Goal: Information Seeking & Learning: Learn about a topic

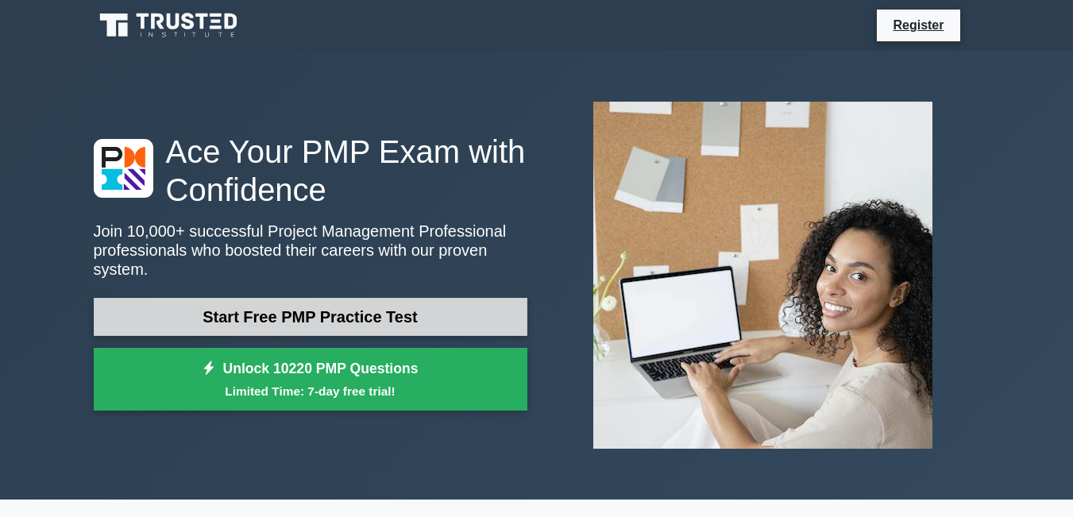
click at [283, 298] on link "Start Free PMP Practice Test" at bounding box center [310, 317] width 433 height 38
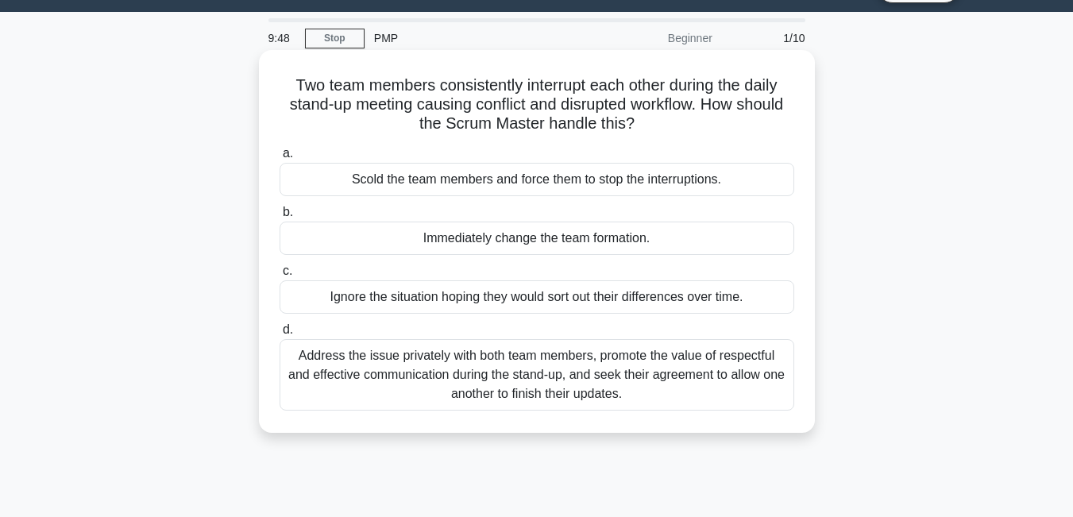
scroll to position [40, 0]
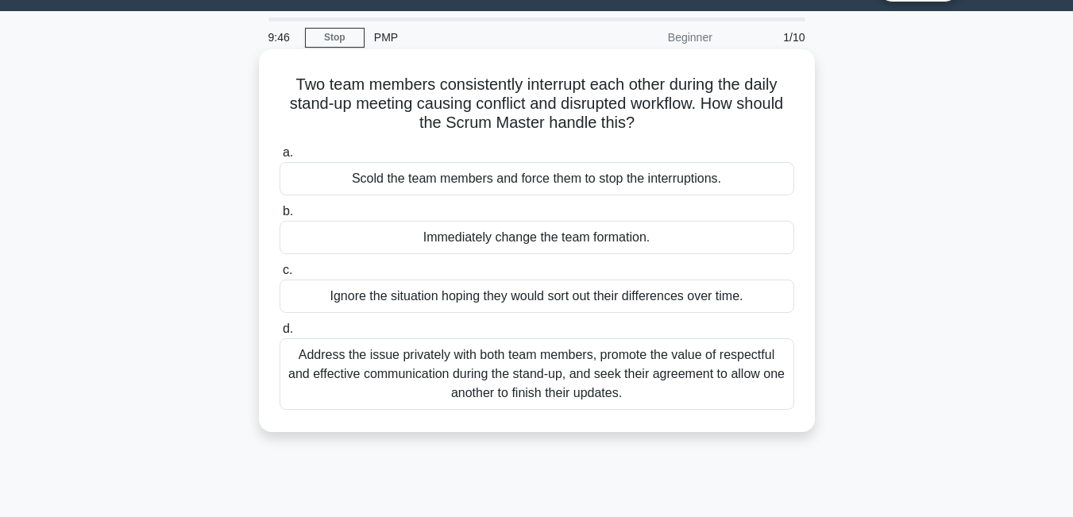
click at [551, 371] on div "Address the issue privately with both team members, promote the value of respec…" at bounding box center [536, 373] width 514 height 71
click at [279, 334] on input "d. Address the issue privately with both team members, promote the value of res…" at bounding box center [279, 329] width 0 height 10
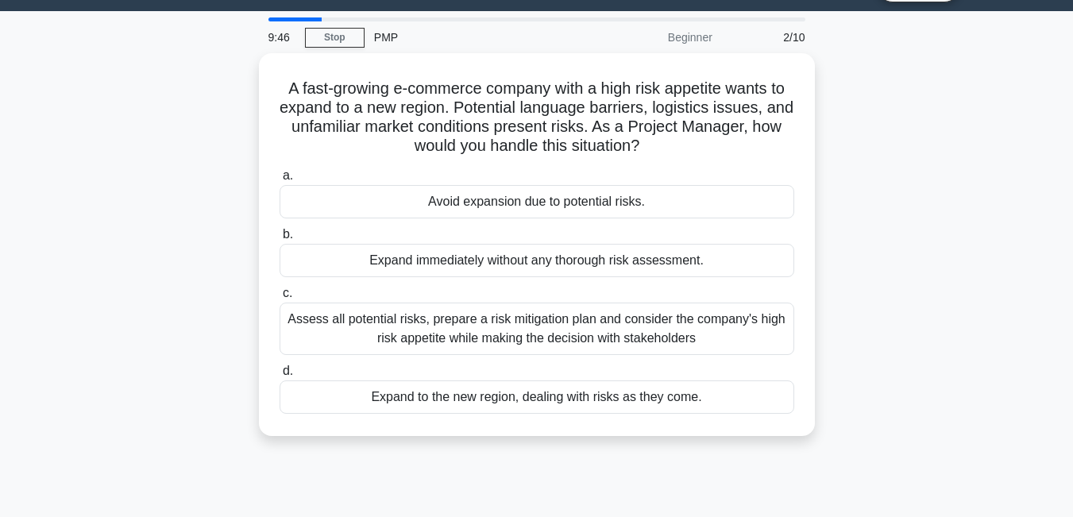
scroll to position [0, 0]
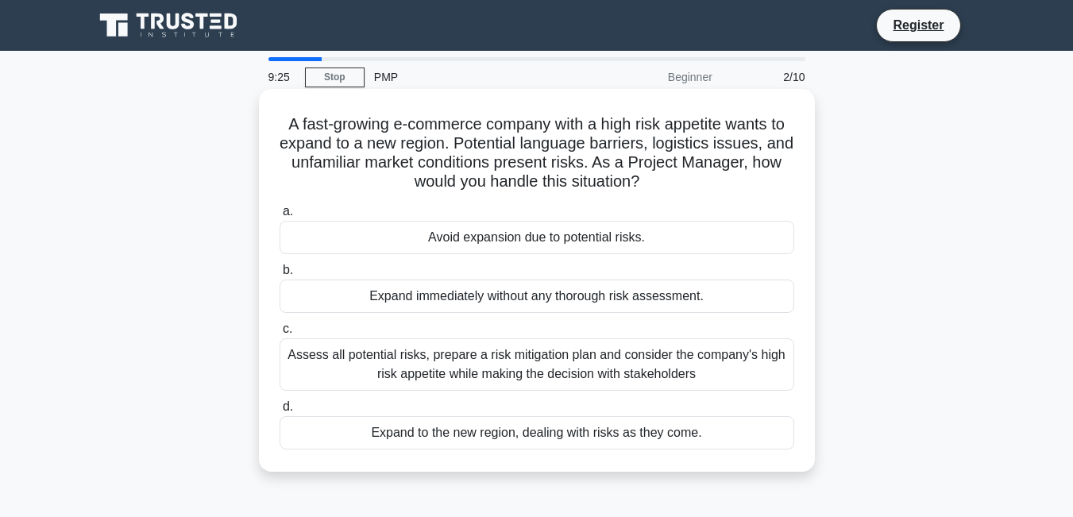
click at [603, 372] on div "Assess all potential risks, prepare a risk mitigation plan and consider the com…" at bounding box center [536, 364] width 514 height 52
click at [279, 334] on input "c. Assess all potential risks, prepare a risk mitigation plan and consider the …" at bounding box center [279, 329] width 0 height 10
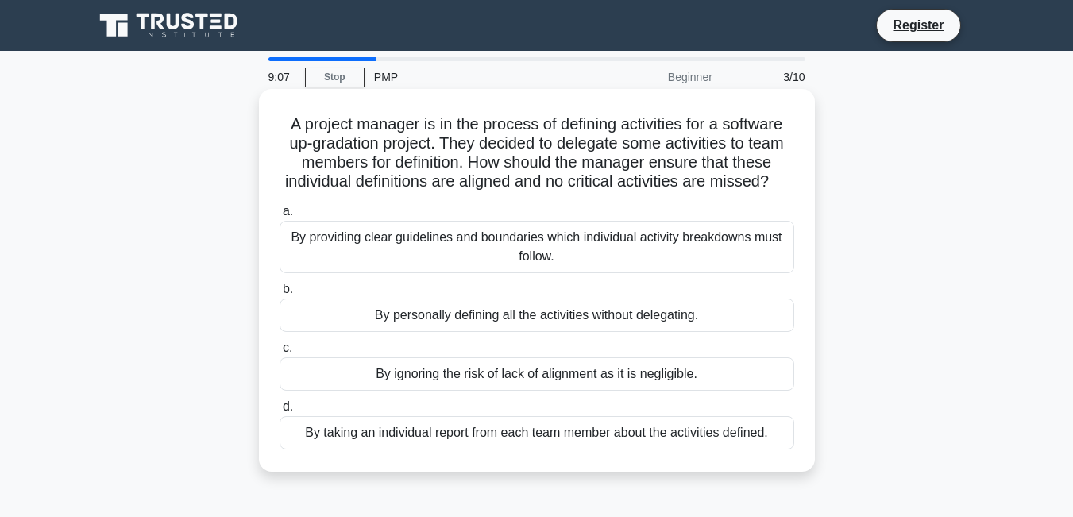
click at [593, 262] on div "By providing clear guidelines and boundaries which individual activity breakdow…" at bounding box center [536, 247] width 514 height 52
click at [279, 217] on input "a. By providing clear guidelines and boundaries which individual activity break…" at bounding box center [279, 211] width 0 height 10
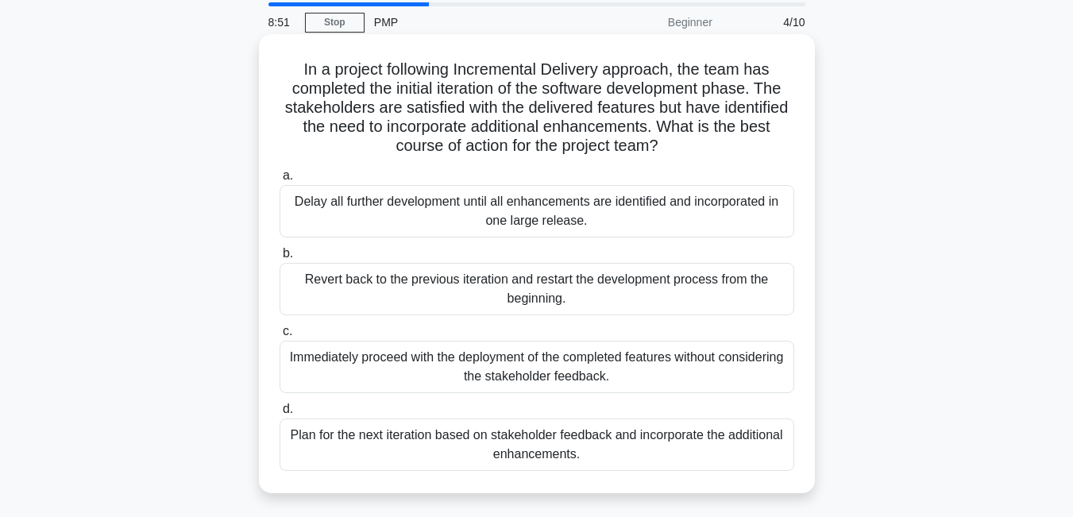
scroll to position [56, 0]
click at [530, 441] on div "Plan for the next iteration based on stakeholder feedback and incorporate the a…" at bounding box center [536, 444] width 514 height 52
click at [279, 414] on input "d. Plan for the next iteration based on stakeholder feedback and incorporate th…" at bounding box center [279, 408] width 0 height 10
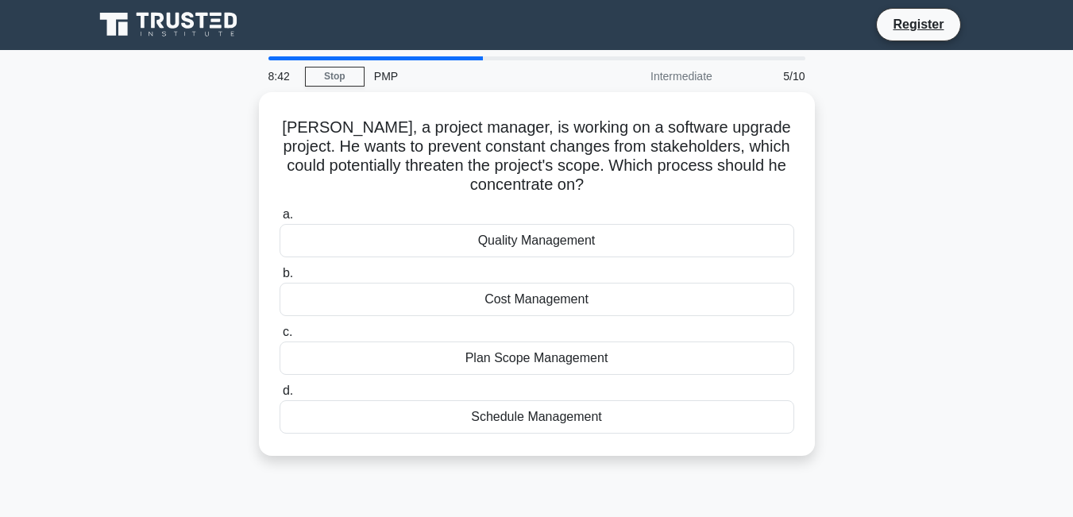
scroll to position [0, 0]
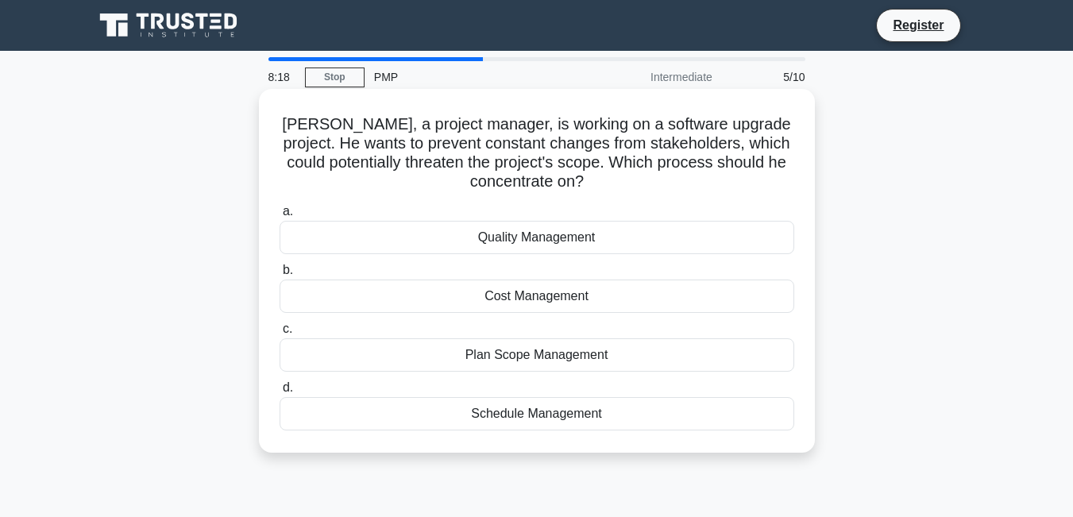
click at [557, 235] on div "Quality Management" at bounding box center [536, 237] width 514 height 33
click at [279, 217] on input "a. Quality Management" at bounding box center [279, 211] width 0 height 10
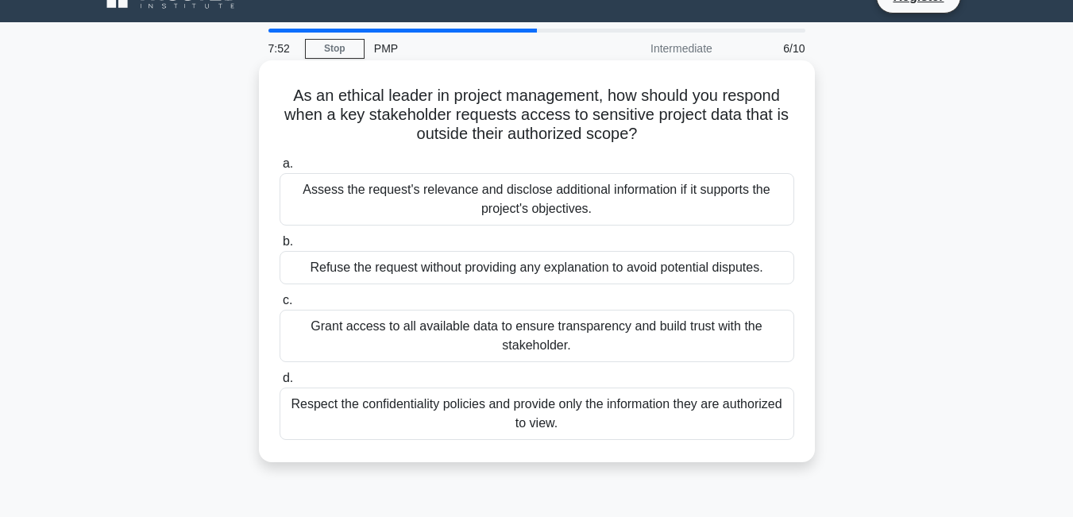
scroll to position [29, 0]
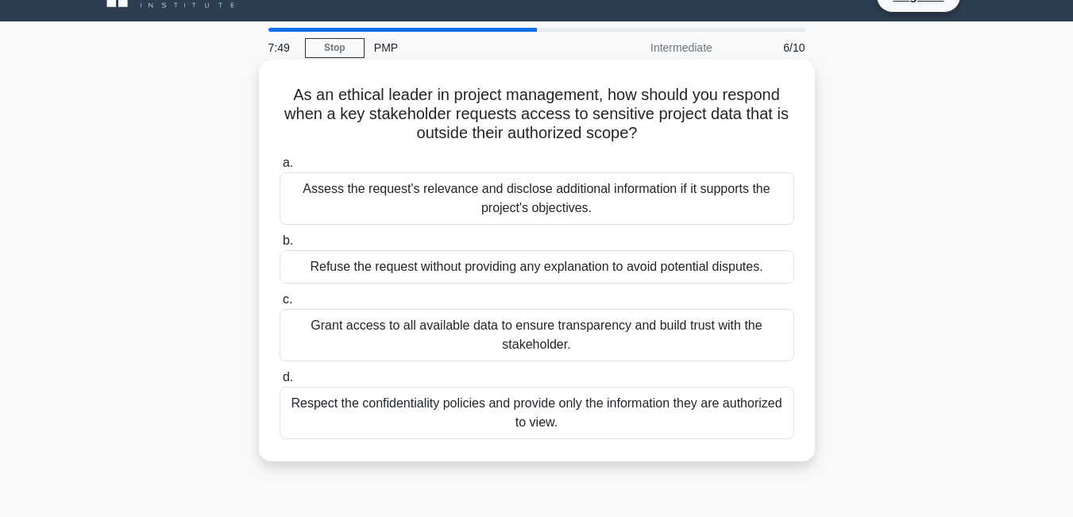
click at [623, 423] on div "Respect the confidentiality policies and provide only the information they are …" at bounding box center [536, 413] width 514 height 52
click at [279, 383] on input "d. Respect the confidentiality policies and provide only the information they a…" at bounding box center [279, 377] width 0 height 10
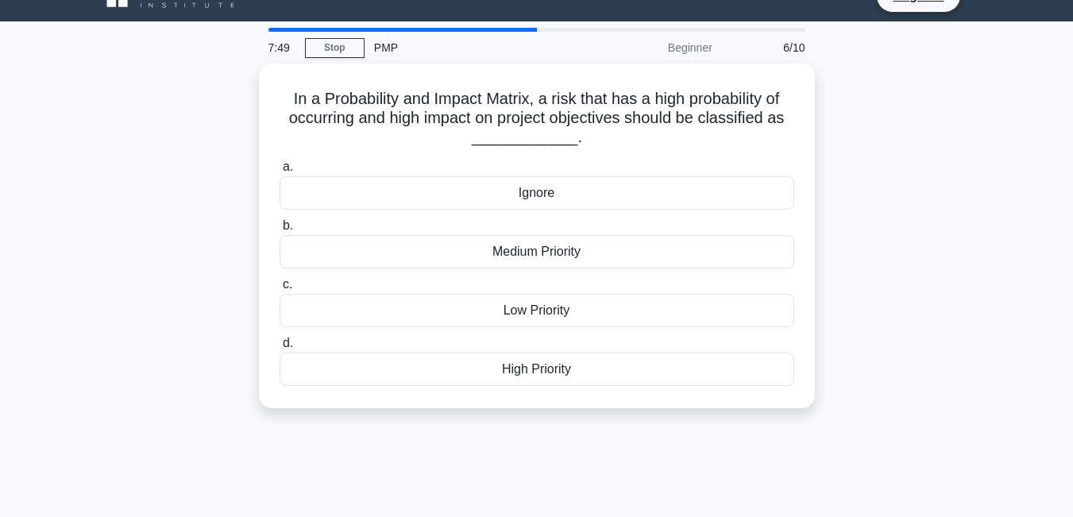
scroll to position [0, 0]
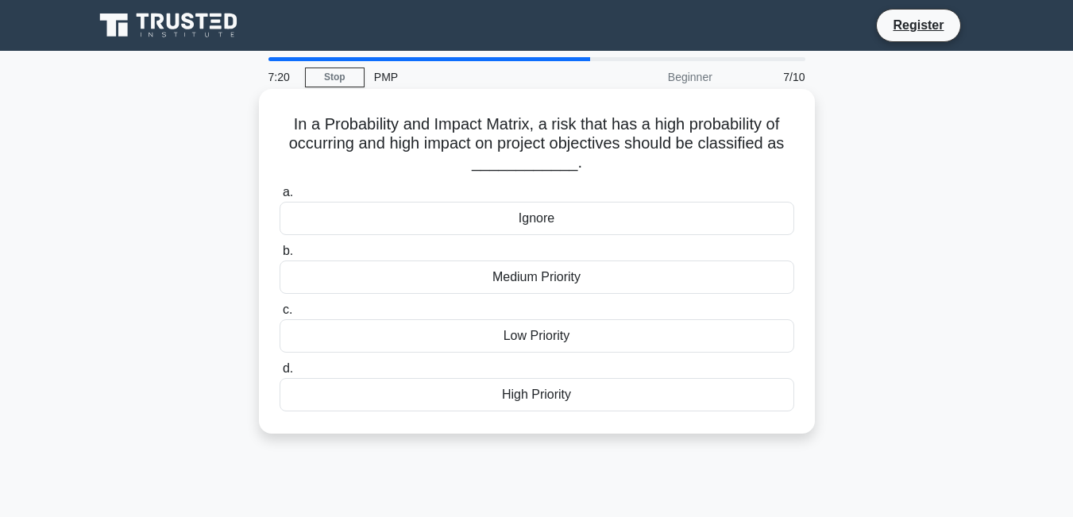
click at [552, 406] on div "High Priority" at bounding box center [536, 394] width 514 height 33
click at [279, 374] on input "d. High Priority" at bounding box center [279, 369] width 0 height 10
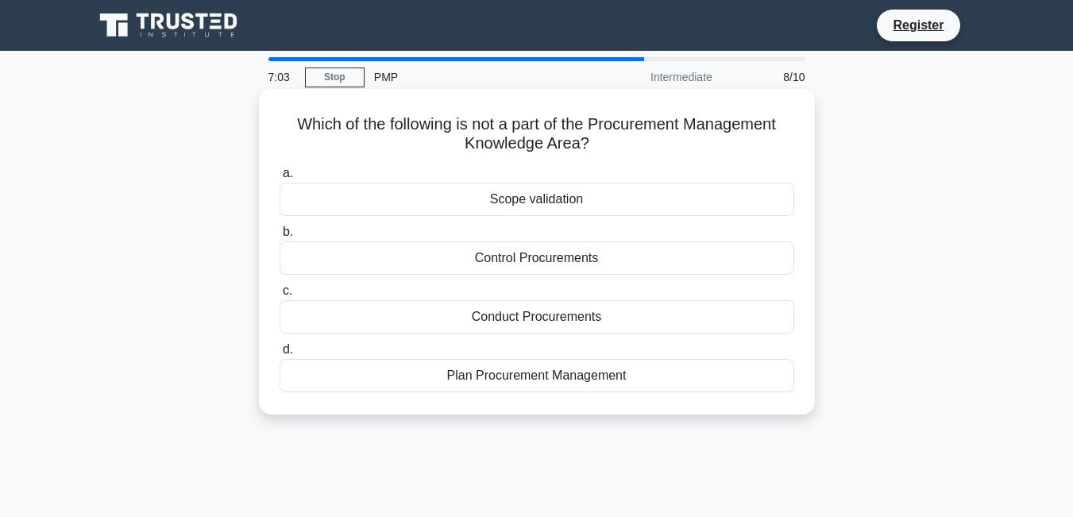
click at [553, 199] on div "Scope validation" at bounding box center [536, 199] width 514 height 33
click at [279, 179] on input "a. Scope validation" at bounding box center [279, 173] width 0 height 10
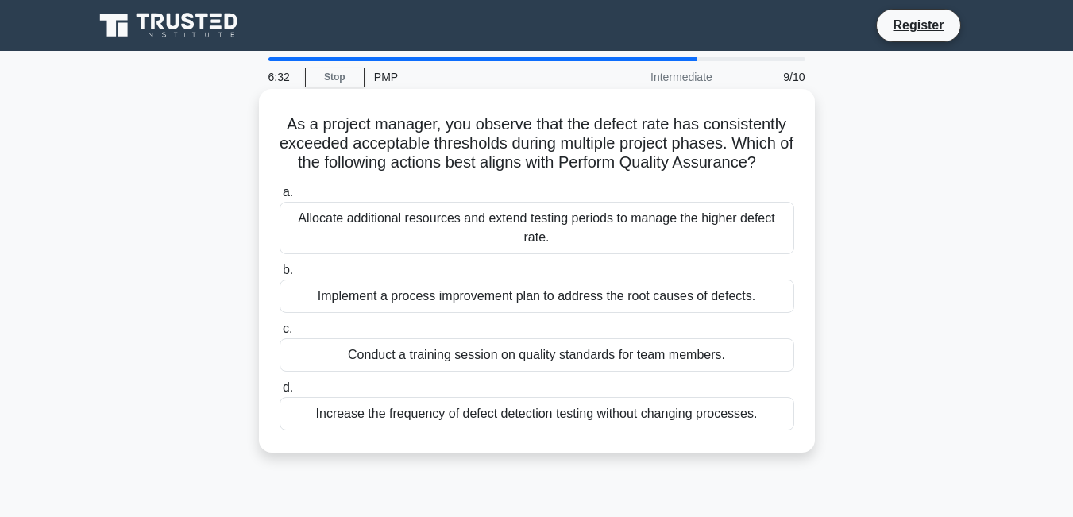
click at [582, 414] on div "Increase the frequency of defect detection testing without changing processes." at bounding box center [536, 413] width 514 height 33
click at [279, 393] on input "d. Increase the frequency of defect detection testing without changing processe…" at bounding box center [279, 388] width 0 height 10
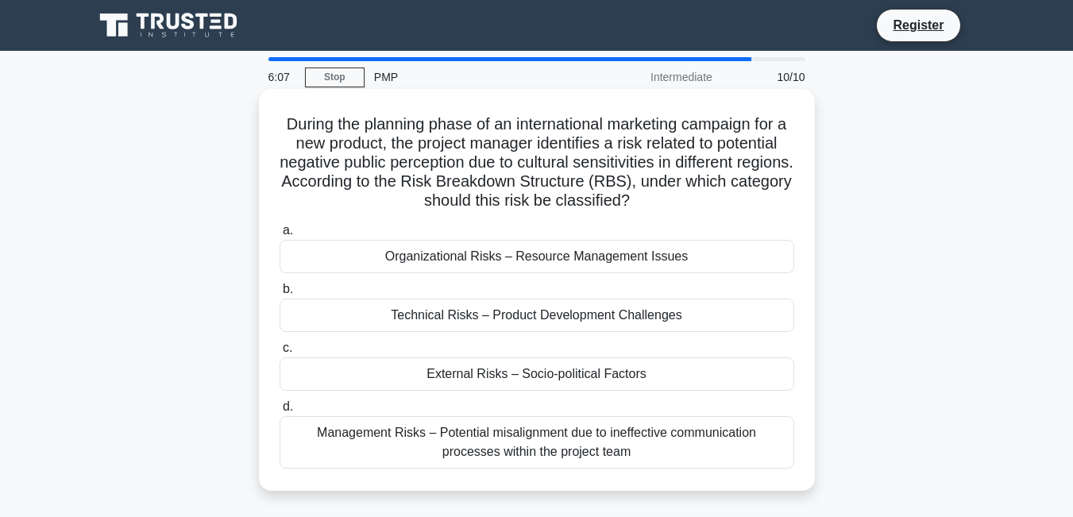
click at [610, 450] on div "Management Risks – Potential misalignment due to ineffective communication proc…" at bounding box center [536, 442] width 514 height 52
click at [279, 412] on input "d. Management Risks – Potential misalignment due to ineffective communication p…" at bounding box center [279, 407] width 0 height 10
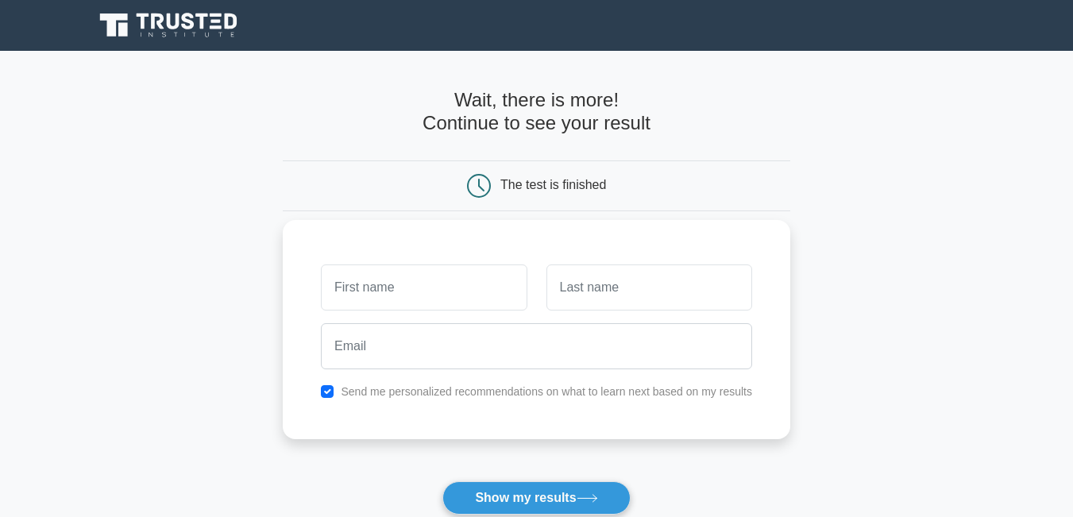
click at [387, 285] on input "text" at bounding box center [424, 287] width 206 height 46
type input "gellian"
click at [603, 304] on input "text" at bounding box center [649, 287] width 206 height 46
type input "[PERSON_NAME]"
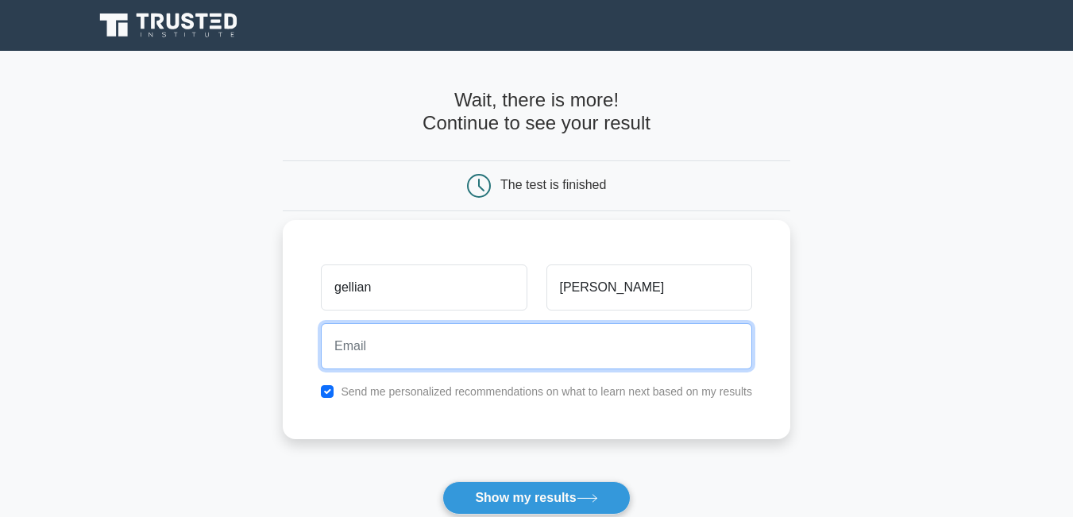
click at [425, 360] on input "email" at bounding box center [536, 346] width 431 height 46
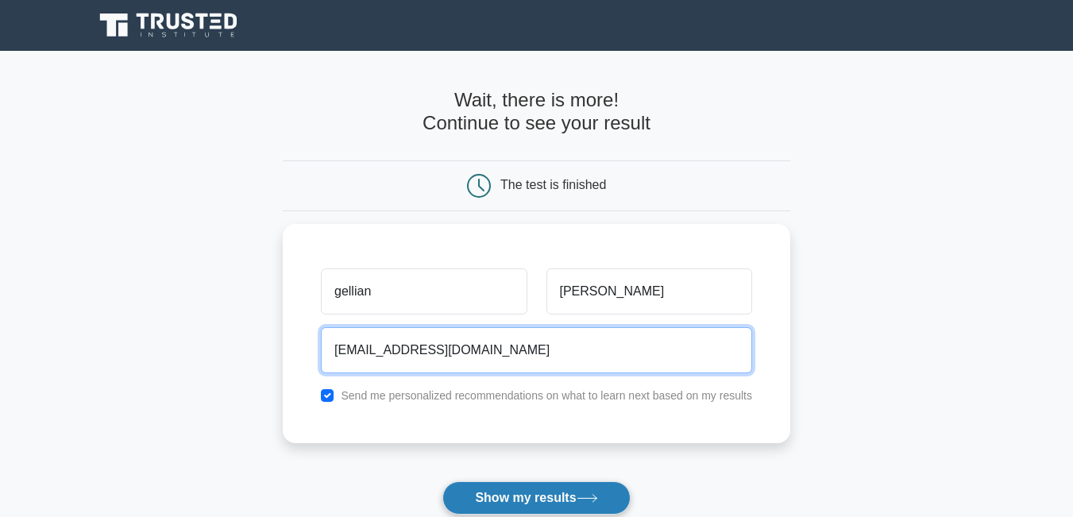
type input "[EMAIL_ADDRESS][DOMAIN_NAME]"
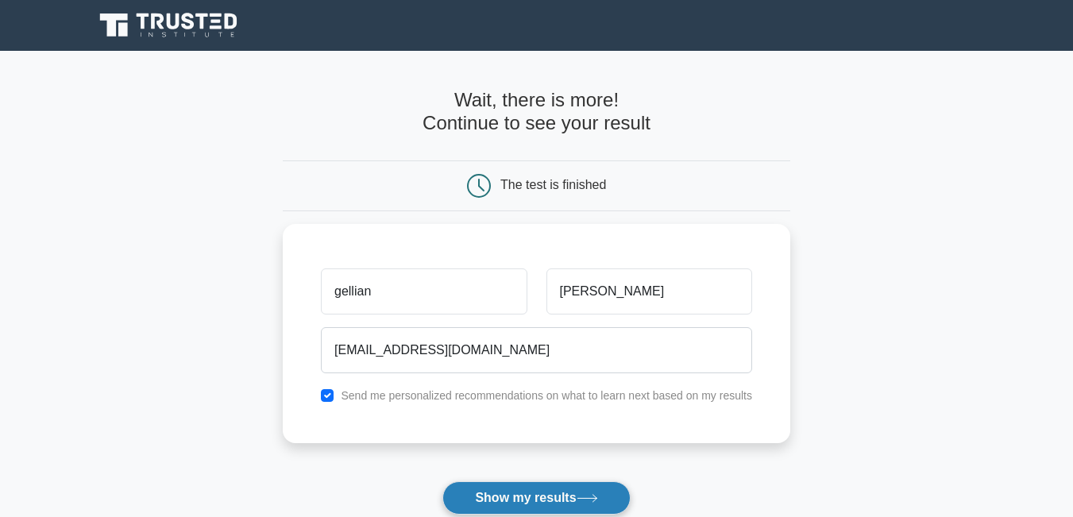
click at [516, 495] on button "Show my results" at bounding box center [535, 497] width 187 height 33
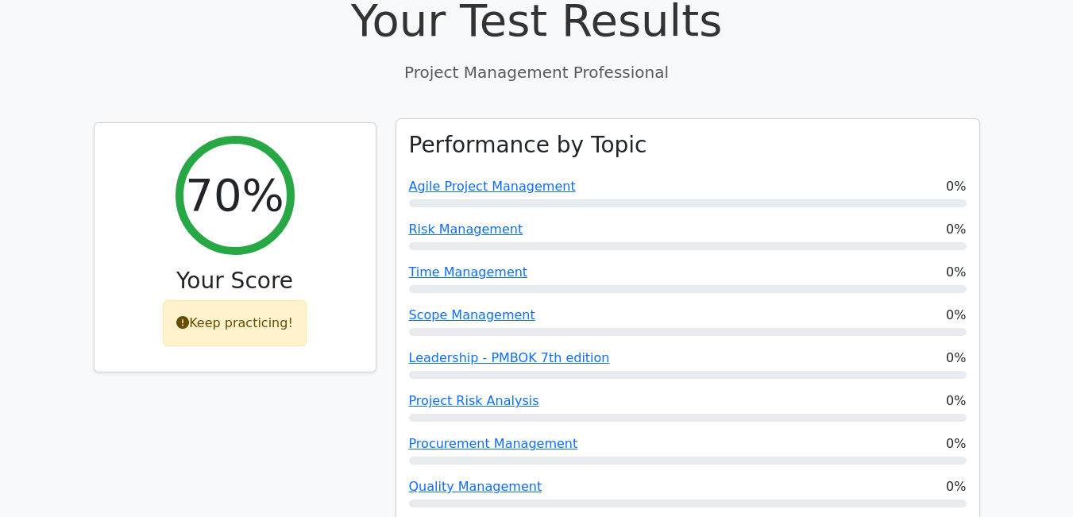
scroll to position [595, 0]
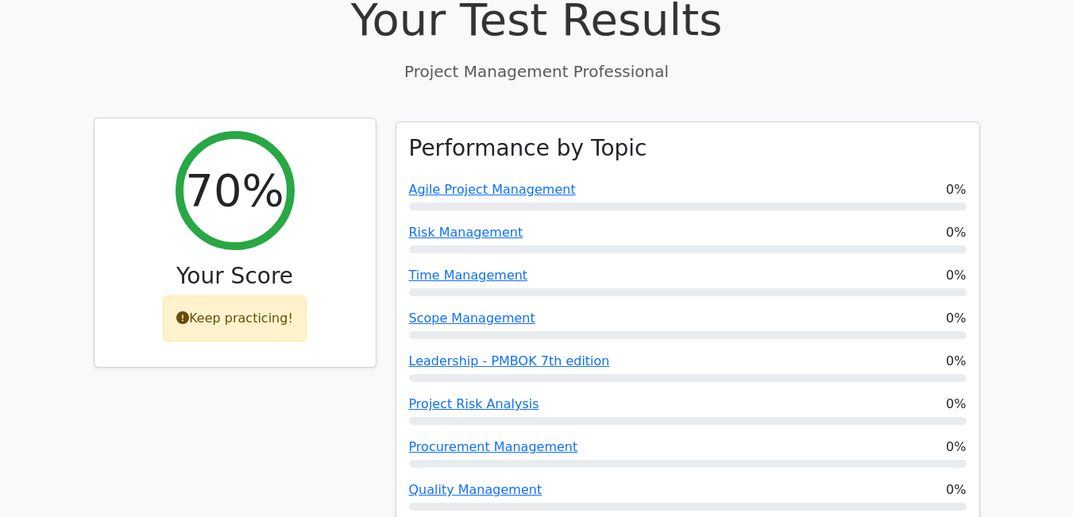
click at [213, 263] on h3 "Your Score" at bounding box center [235, 276] width 256 height 27
click at [214, 153] on div "70%" at bounding box center [234, 190] width 119 height 119
click at [329, 163] on div "70% Your Score Keep practicing!" at bounding box center [234, 242] width 281 height 249
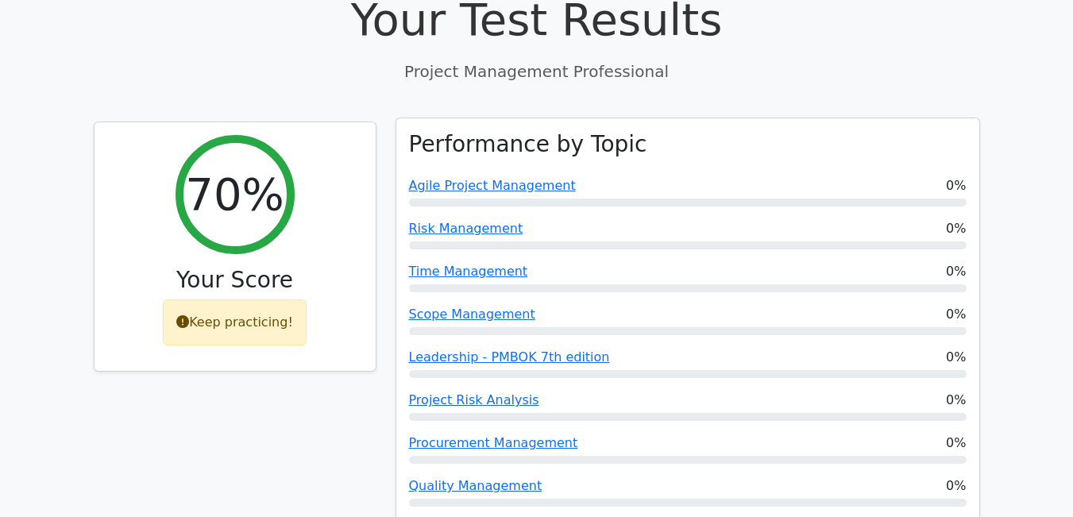
click at [947, 176] on div "Agile Project Management 0%" at bounding box center [687, 185] width 557 height 19
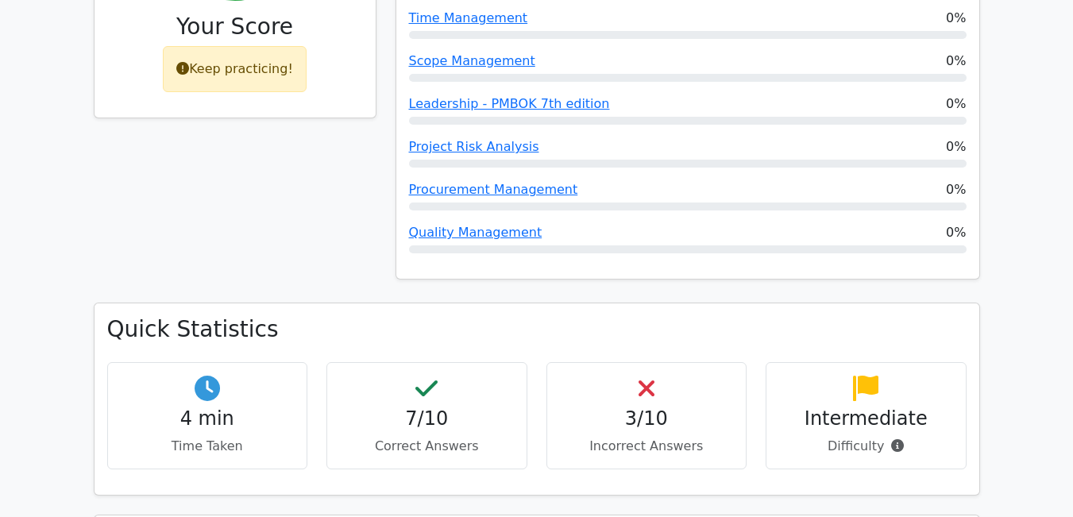
scroll to position [849, 0]
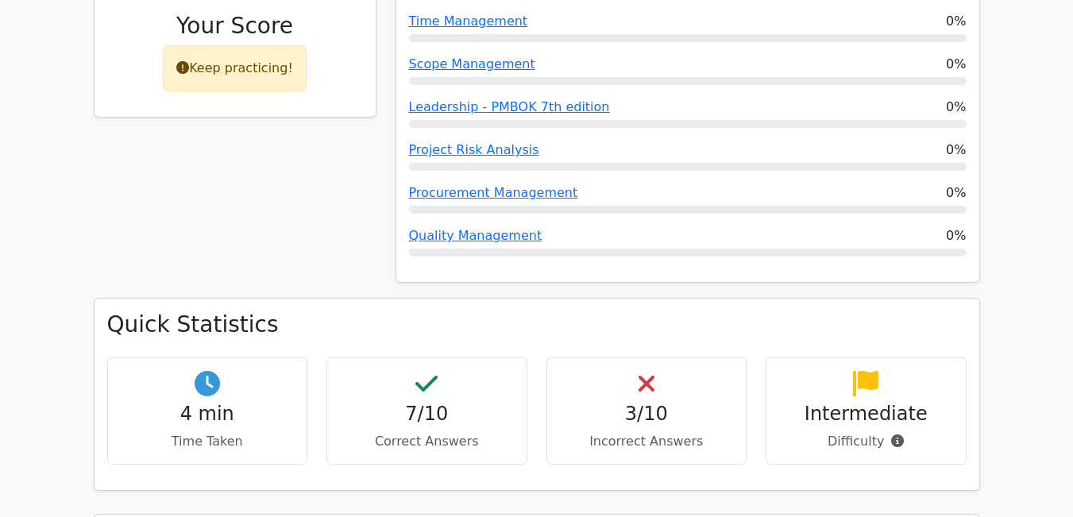
click at [715, 403] on h4 "3/10" at bounding box center [647, 414] width 174 height 23
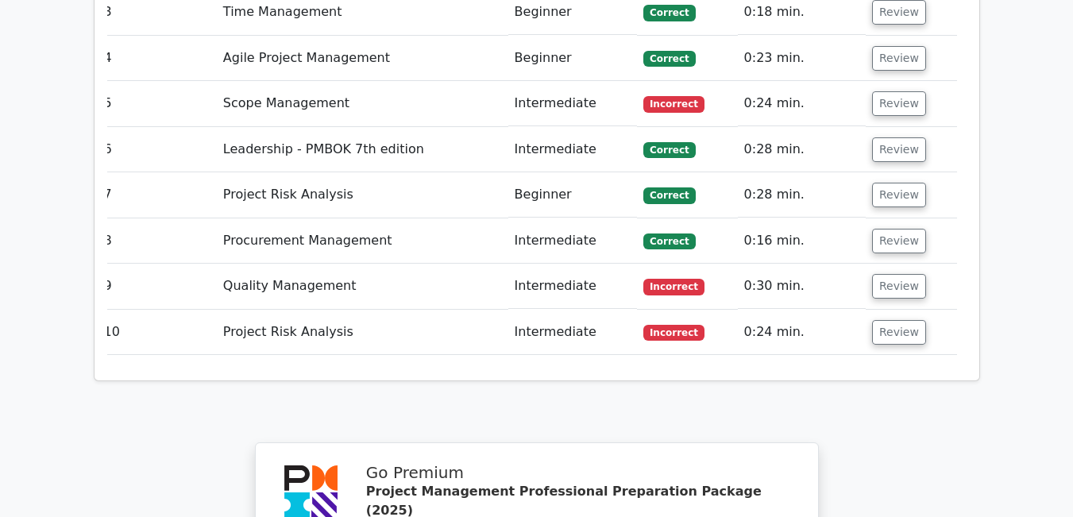
scroll to position [2378, 0]
click at [656, 324] on span "Incorrect" at bounding box center [673, 332] width 61 height 16
click at [904, 319] on button "Review" at bounding box center [899, 331] width 54 height 25
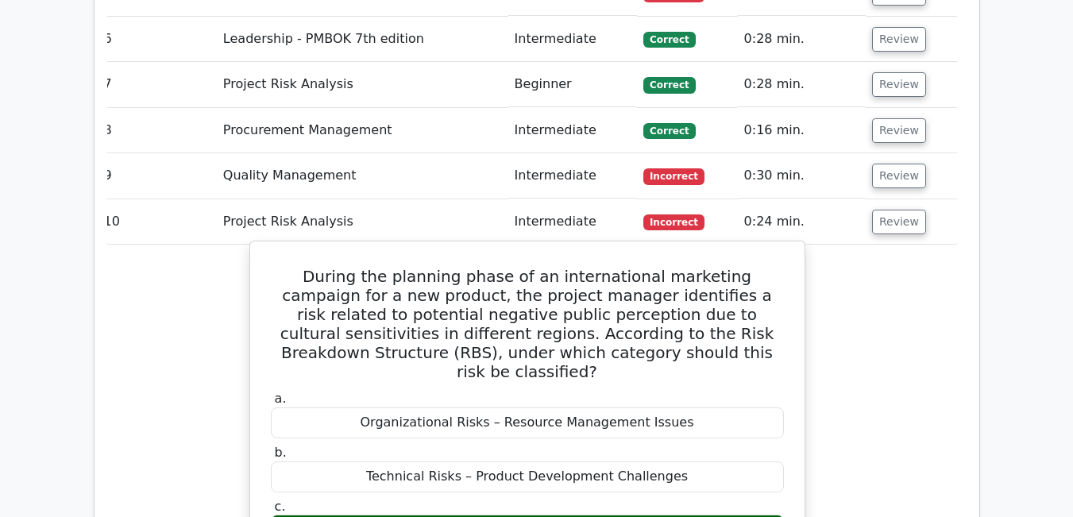
scroll to position [2487, 0]
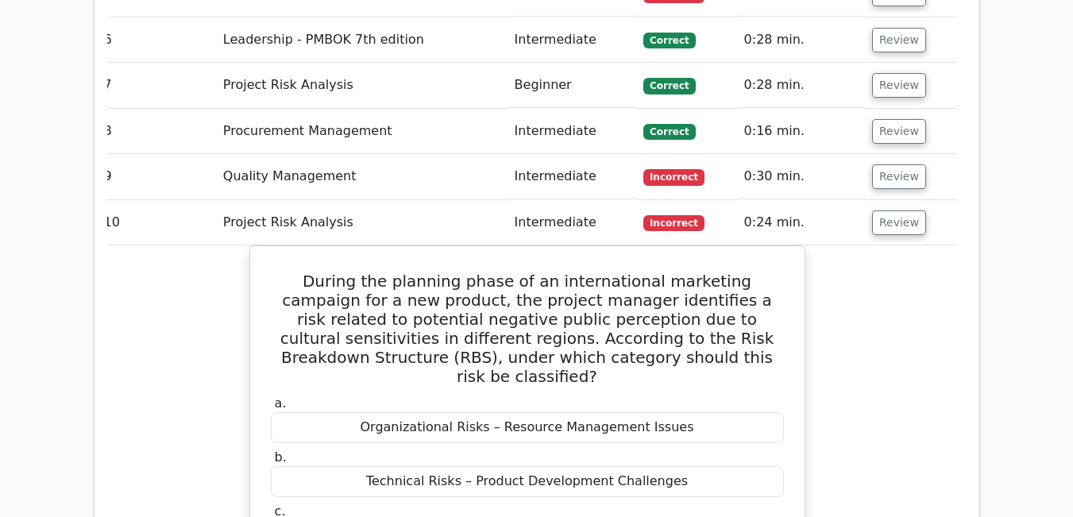
click at [663, 169] on span "Incorrect" at bounding box center [673, 177] width 61 height 16
click at [884, 164] on button "Review" at bounding box center [899, 176] width 54 height 25
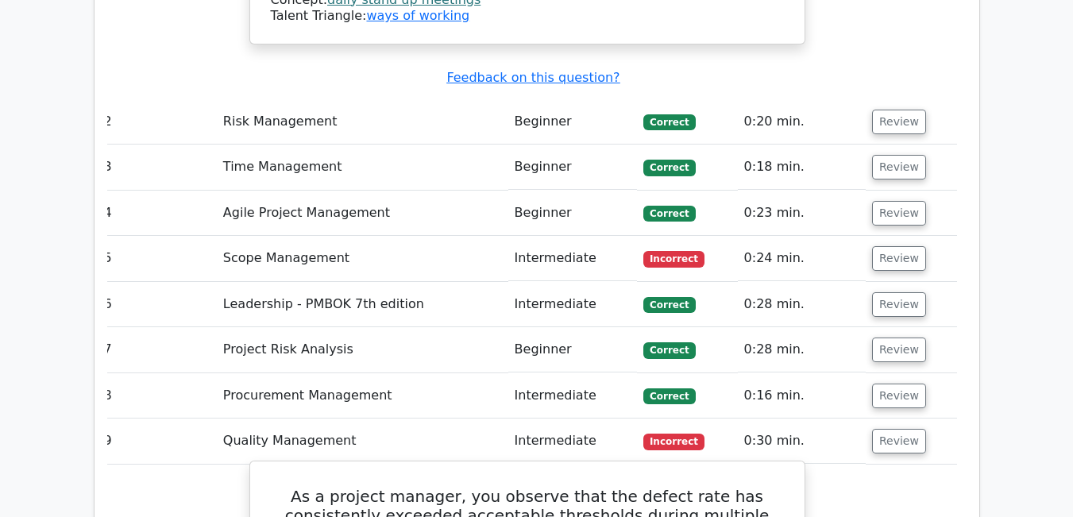
scroll to position [2221, 0]
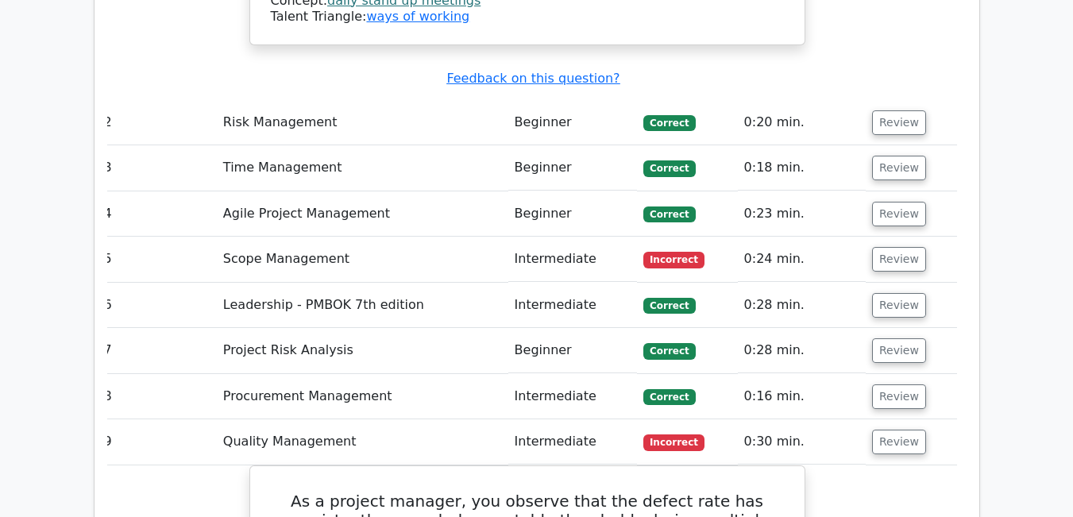
click at [677, 252] on span "Incorrect" at bounding box center [673, 260] width 61 height 16
click at [891, 247] on button "Review" at bounding box center [899, 259] width 54 height 25
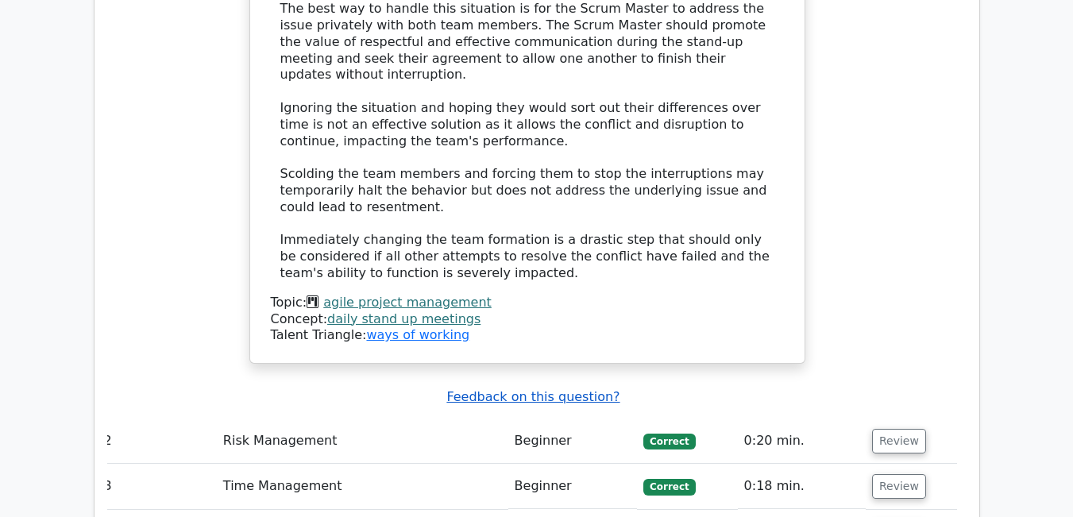
scroll to position [1882, 0]
